Goal: Use online tool/utility

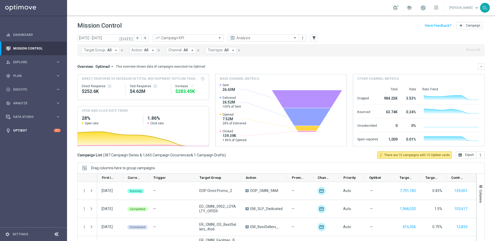
click at [56, 130] on div "1" at bounding box center [57, 130] width 7 height 3
click at [17, 131] on link "Optibot" at bounding box center [33, 130] width 41 height 14
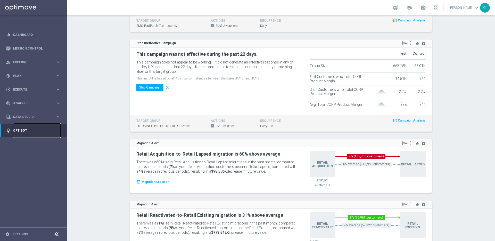
scroll to position [1201, 0]
